Goal: Navigation & Orientation: Find specific page/section

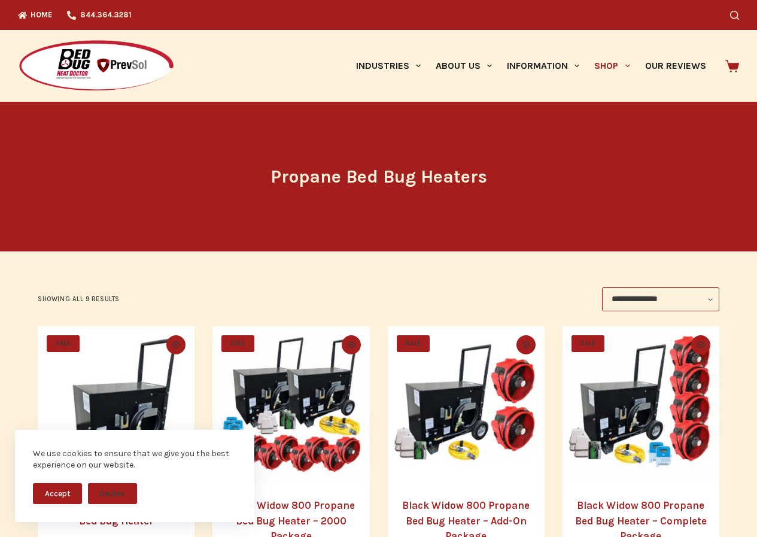
click at [733, 62] on icon at bounding box center [733, 66] width 14 height 13
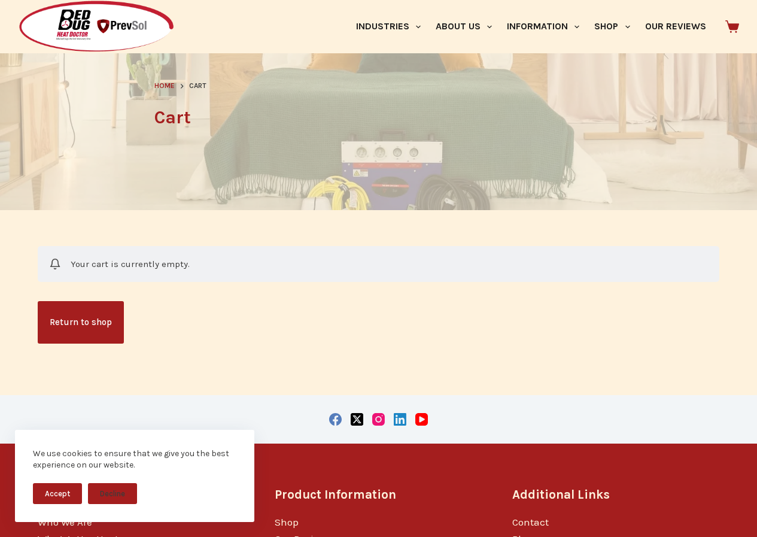
scroll to position [175, 0]
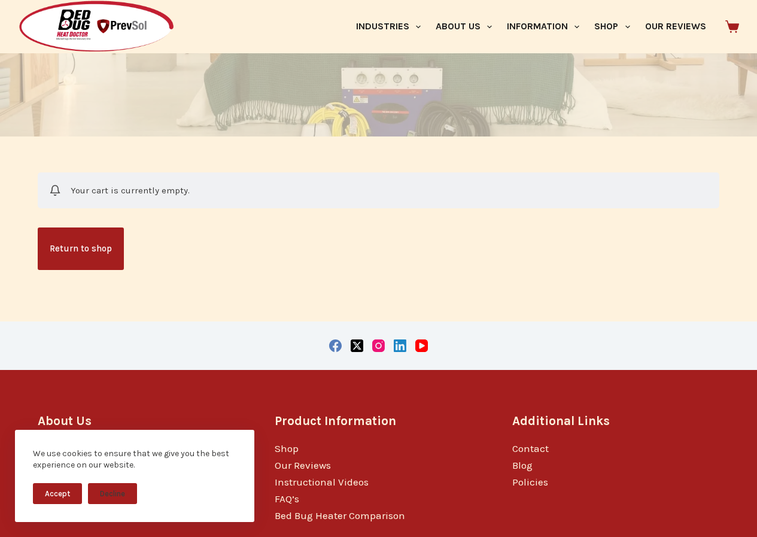
click at [50, 461] on div "We use cookies to ensure that we give you the best experience on our website." at bounding box center [135, 459] width 204 height 23
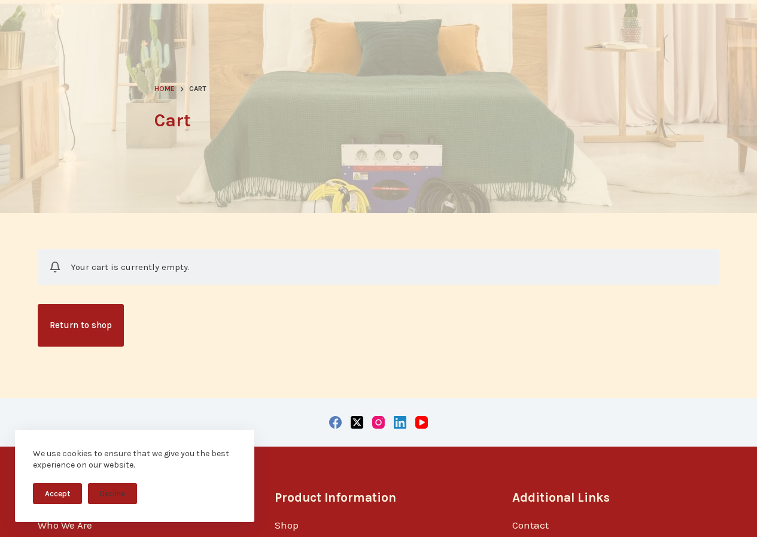
scroll to position [0, 0]
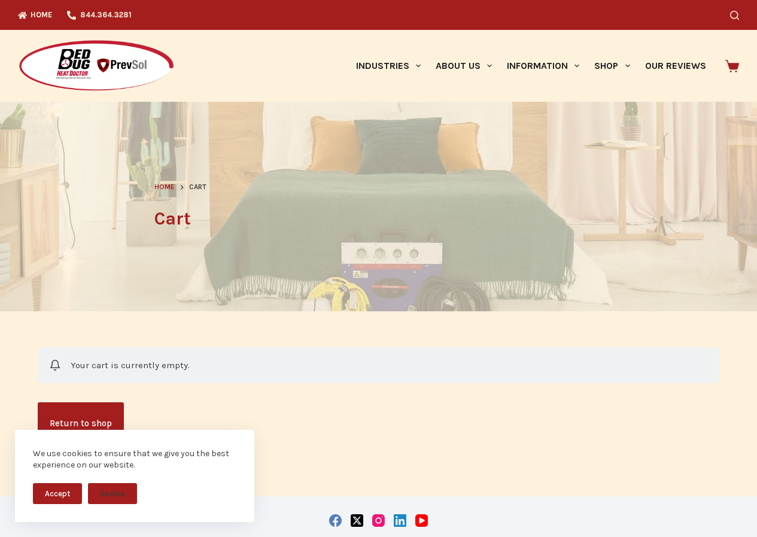
click at [159, 183] on span "Home" at bounding box center [164, 187] width 20 height 8
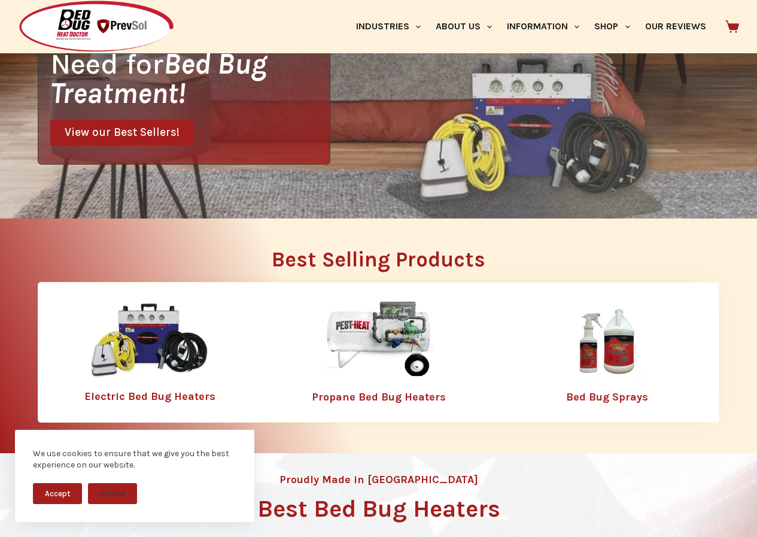
scroll to position [449, 0]
